Goal: Task Accomplishment & Management: Manage account settings

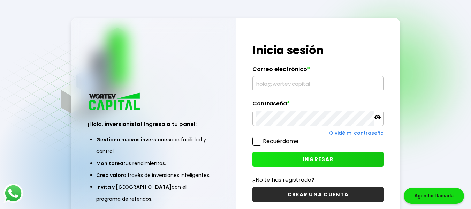
type input "[EMAIL_ADDRESS][DOMAIN_NAME]"
click at [317, 162] on span "INGRESAR" at bounding box center [318, 159] width 31 height 7
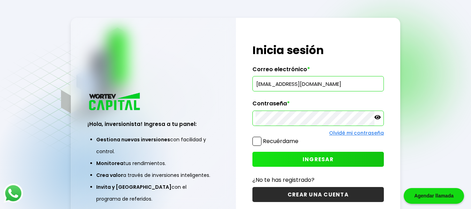
click at [309, 157] on span "INGRESAR" at bounding box center [318, 159] width 31 height 7
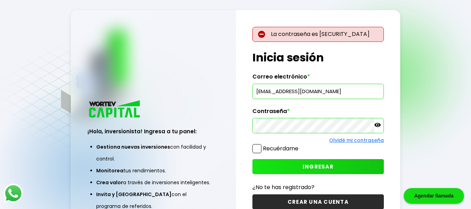
click at [378, 125] on icon at bounding box center [378, 125] width 6 height 4
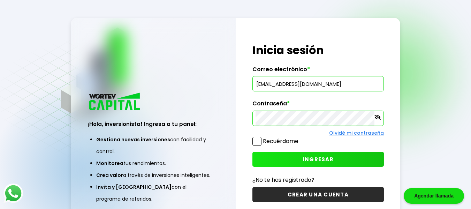
click at [356, 134] on link "Olvidé mi contraseña" at bounding box center [356, 132] width 55 height 7
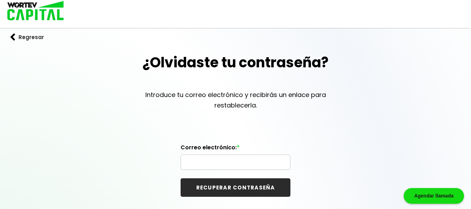
click at [241, 162] on input "text" at bounding box center [236, 162] width 104 height 15
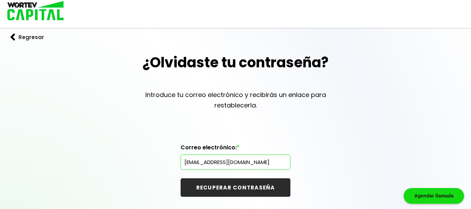
type input "[EMAIL_ADDRESS][DOMAIN_NAME]"
click at [222, 186] on button "RECUPERAR CONTRASEÑA" at bounding box center [236, 187] width 110 height 18
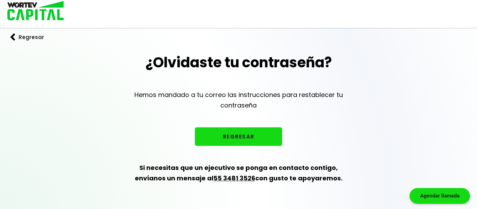
click at [238, 134] on button "REGRESAR" at bounding box center [238, 136] width 87 height 18
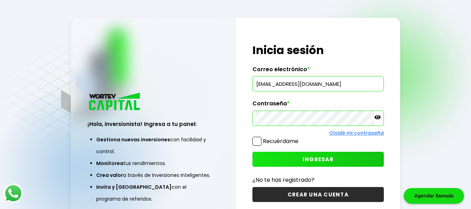
click at [222, 107] on div "¡Hola, inversionista! Ingresa a tu panel: Gestiona nuevas inversiones con facil…" at bounding box center [153, 150] width 165 height 151
click at [343, 159] on button "INGRESAR" at bounding box center [319, 159] width 132 height 15
